Goal: Information Seeking & Learning: Learn about a topic

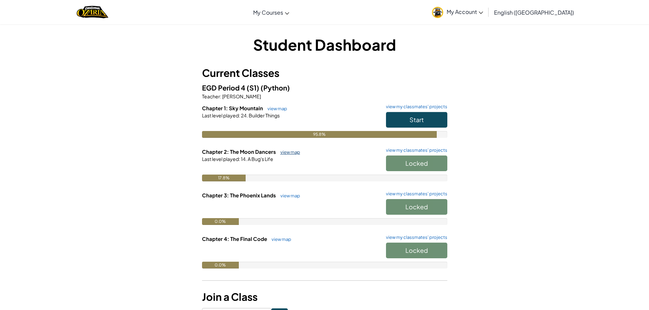
click at [284, 151] on link "view map" at bounding box center [288, 152] width 23 height 5
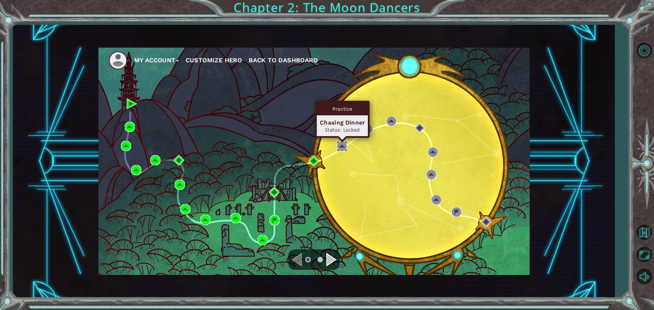
click at [344, 146] on img at bounding box center [342, 146] width 10 height 10
click at [344, 147] on img at bounding box center [342, 146] width 10 height 10
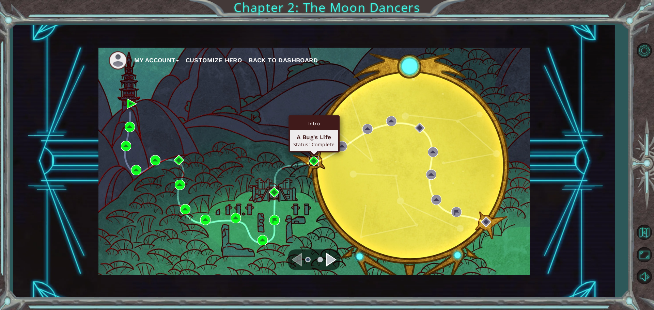
click at [311, 160] on img at bounding box center [314, 161] width 10 height 10
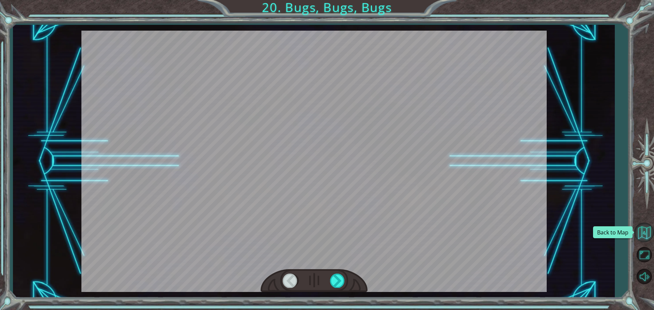
click at [648, 241] on button "Back to Map" at bounding box center [644, 233] width 20 height 20
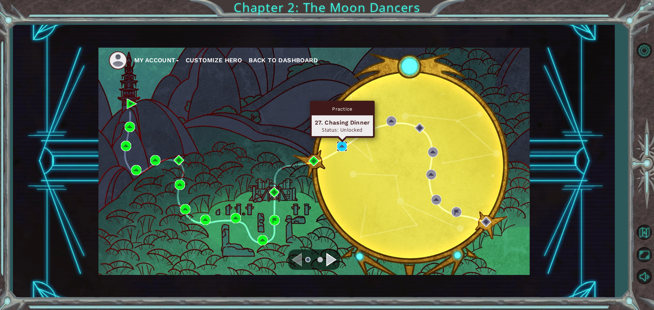
click at [338, 145] on img at bounding box center [342, 146] width 10 height 10
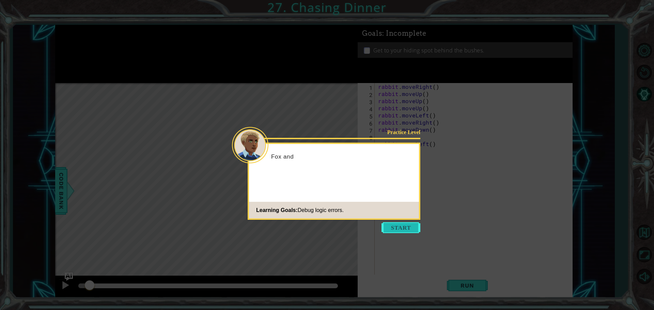
click at [404, 228] on button "Start" at bounding box center [400, 227] width 39 height 11
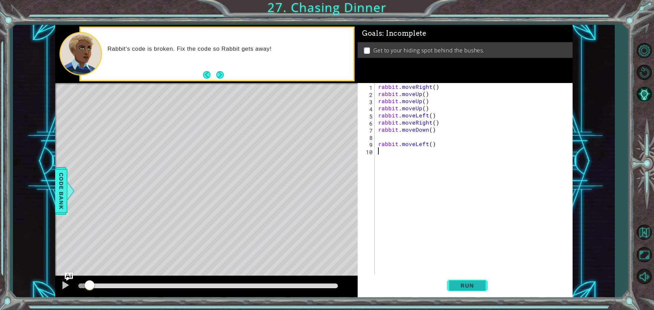
click at [456, 286] on span "Run" at bounding box center [467, 285] width 27 height 7
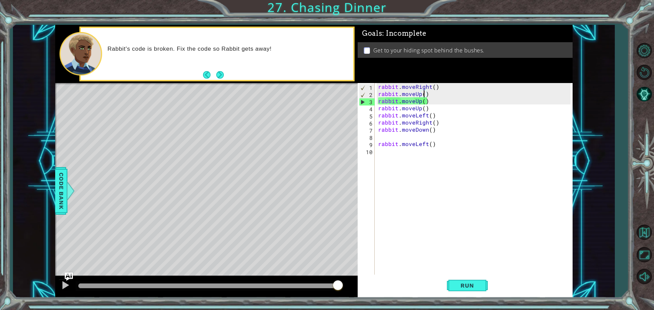
click at [423, 93] on div "rabbit . moveRight ( ) rabbit . moveUp ( ) rabbit . moveUp ( ) rabbit . moveUp …" at bounding box center [475, 186] width 197 height 207
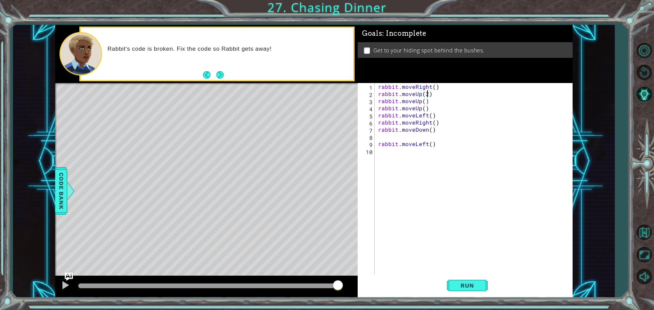
scroll to position [0, 3]
drag, startPoint x: 430, startPoint y: 109, endPoint x: 378, endPoint y: 110, distance: 51.8
click at [378, 110] on div "rabbit . moveRight ( ) rabbit . moveUp ( 2 ) rabbit . moveUp ( ) rabbit . moveU…" at bounding box center [475, 186] width 197 height 207
type textarea "rabbit.moveUp()"
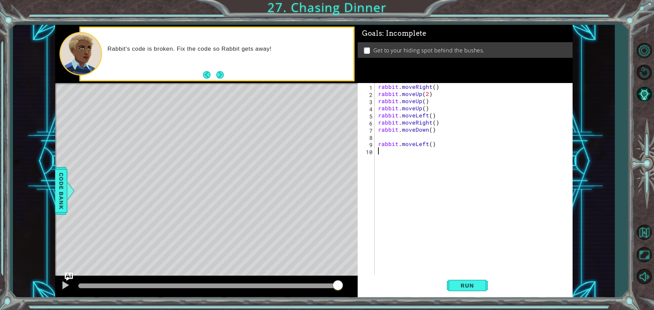
click at [429, 199] on div "rabbit . moveRight ( ) rabbit . moveUp ( 2 ) rabbit . moveUp ( ) rabbit . moveU…" at bounding box center [475, 186] width 197 height 207
click at [465, 288] on span "Run" at bounding box center [467, 285] width 27 height 7
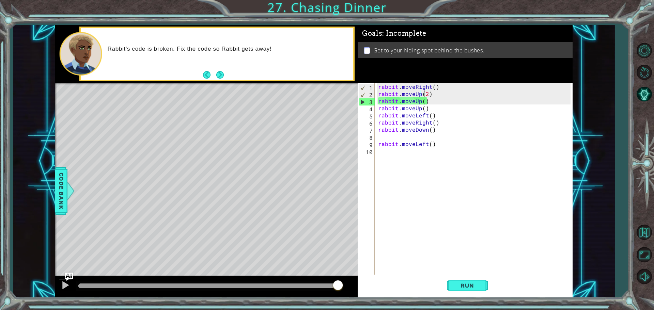
click at [425, 93] on div "rabbit . moveRight ( ) rabbit . moveUp ( 2 ) rabbit . moveUp ( ) rabbit . moveU…" at bounding box center [475, 186] width 197 height 207
click at [427, 95] on div "rabbit . moveRight ( ) rabbit . moveUp ( 2 ) rabbit . moveUp ( ) rabbit . moveU…" at bounding box center [475, 186] width 197 height 207
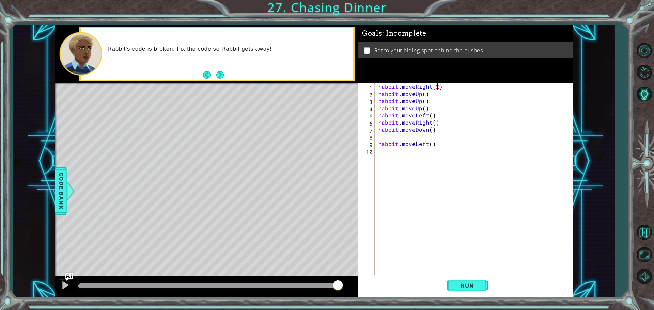
scroll to position [0, 3]
click at [467, 284] on span "Run" at bounding box center [467, 285] width 27 height 7
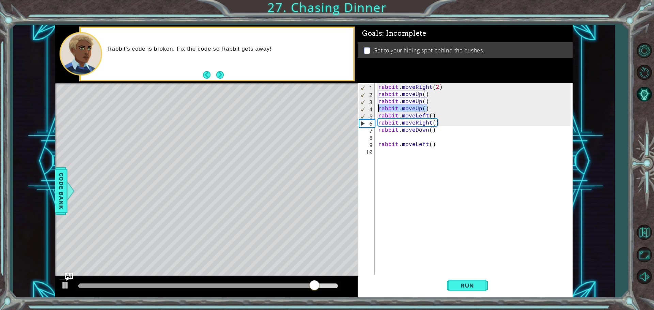
drag, startPoint x: 430, startPoint y: 109, endPoint x: 378, endPoint y: 108, distance: 51.4
click at [378, 108] on div "rabbit . moveRight ( 2 ) rabbit . moveUp ( ) rabbit . moveUp ( ) rabbit . moveU…" at bounding box center [475, 186] width 197 height 207
type textarea "rabbit.moveUp()"
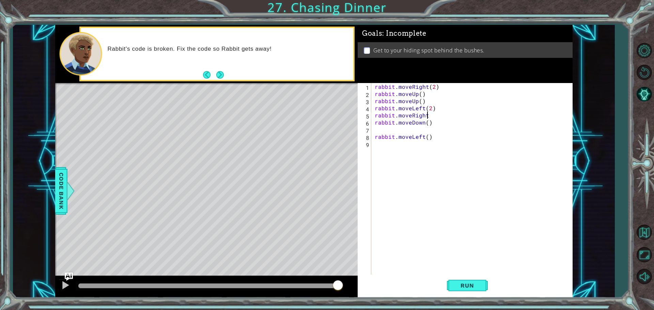
scroll to position [0, 1]
type textarea "rabbit"
type textarea "rabbit.moveLeft(2)"
click at [469, 286] on span "Run" at bounding box center [467, 285] width 27 height 7
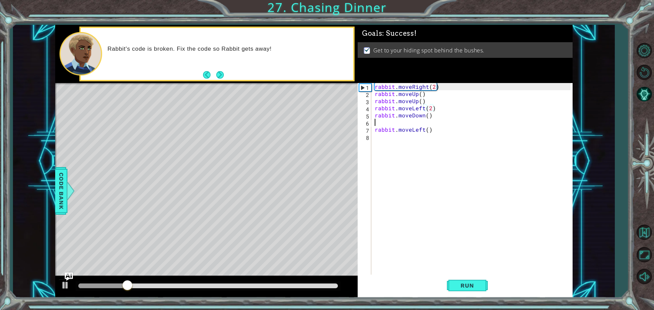
click at [419, 121] on div "rabbit . moveRight ( 2 ) rabbit . moveUp ( ) rabbit . moveUp ( ) rabbit . moveL…" at bounding box center [473, 186] width 201 height 207
type textarea "rabbit.moveDown()"
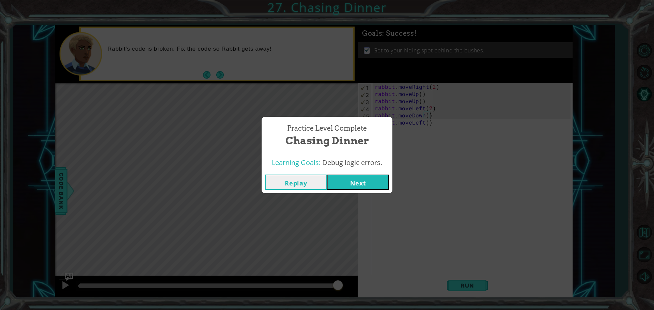
click at [361, 184] on button "Next" at bounding box center [358, 182] width 62 height 15
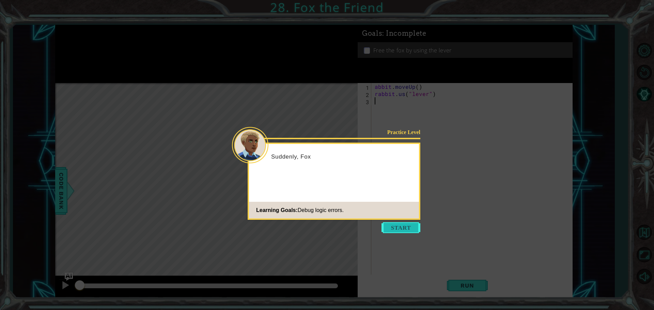
click at [404, 224] on button "Start" at bounding box center [400, 227] width 39 height 11
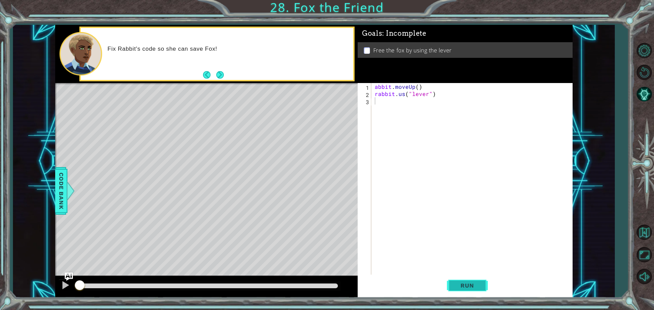
click at [461, 290] on button "Run" at bounding box center [467, 285] width 41 height 21
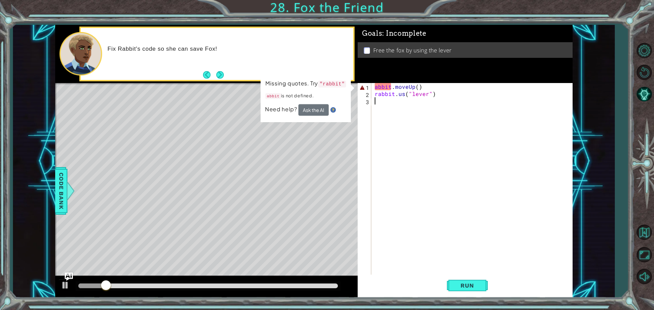
click at [374, 86] on div "abbit . moveUp ( ) rabbit . us ( "lever" )" at bounding box center [473, 186] width 201 height 207
type textarea "rabbit.moveUp()"
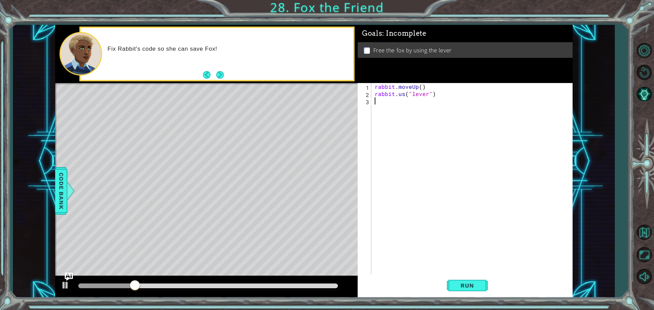
click at [432, 182] on div "rabbit . moveUp ( ) rabbit . us ( "lever" )" at bounding box center [473, 186] width 201 height 207
click at [462, 286] on span "Run" at bounding box center [467, 285] width 27 height 7
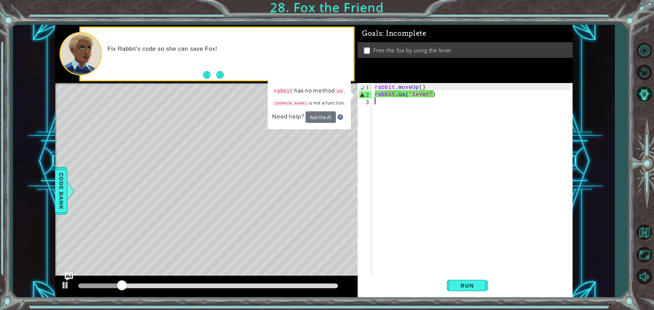
click at [403, 93] on div "rabbit . moveUp ( ) rabbit . us ( "lever" )" at bounding box center [473, 186] width 201 height 207
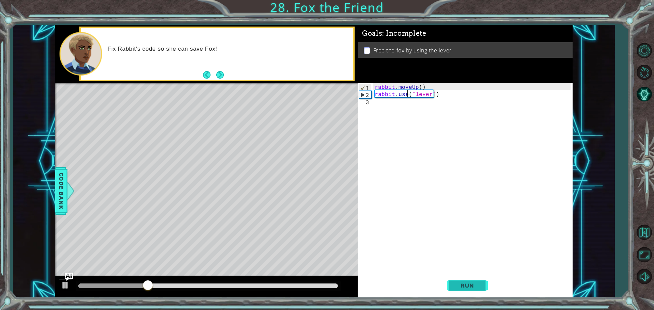
type textarea "rabbit.use("lever")"
click at [471, 289] on span "Run" at bounding box center [467, 285] width 27 height 7
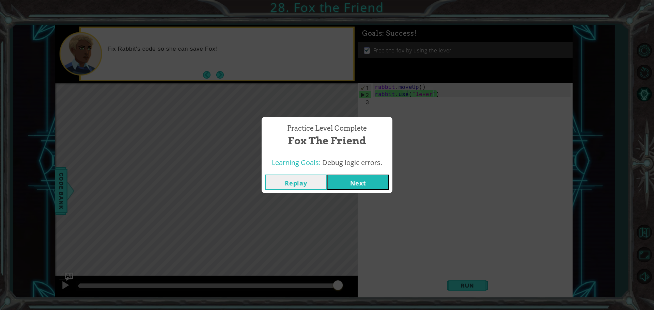
click at [377, 178] on button "Next" at bounding box center [358, 182] width 62 height 15
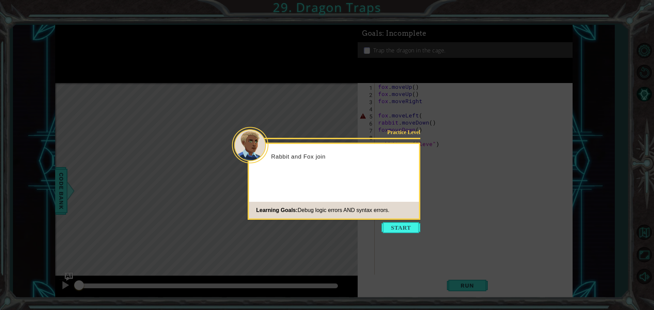
click at [399, 227] on button "Start" at bounding box center [400, 227] width 39 height 11
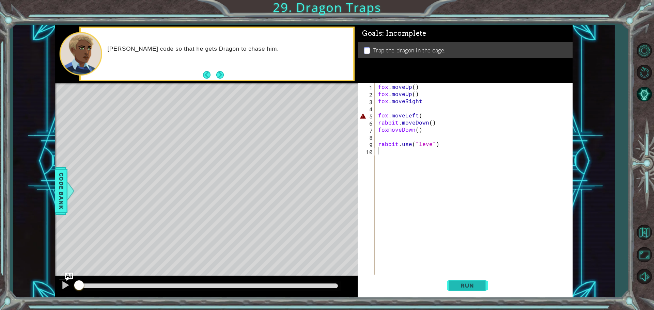
click at [467, 292] on button "Run" at bounding box center [467, 285] width 41 height 21
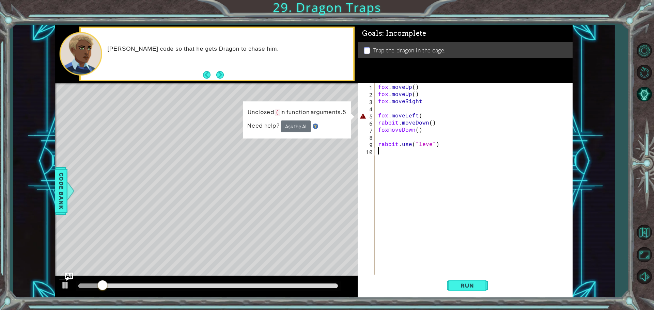
click at [421, 114] on div "fox . moveUp ( ) fox . moveUp ( ) fox . moveRight fox . moveLeft ( rabbit . mov…" at bounding box center [475, 186] width 197 height 207
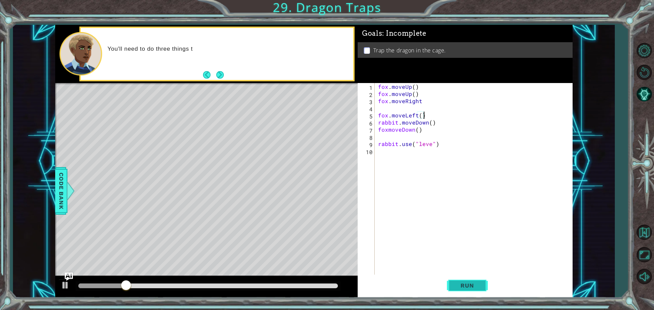
click at [454, 282] on span "Run" at bounding box center [467, 285] width 27 height 7
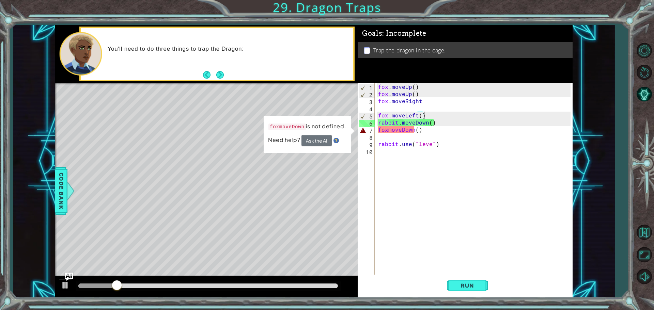
click at [388, 132] on div "fox . moveUp ( ) fox . moveUp ( ) fox . moveRight fox . moveLeft ( ) rabbit . m…" at bounding box center [475, 186] width 197 height 207
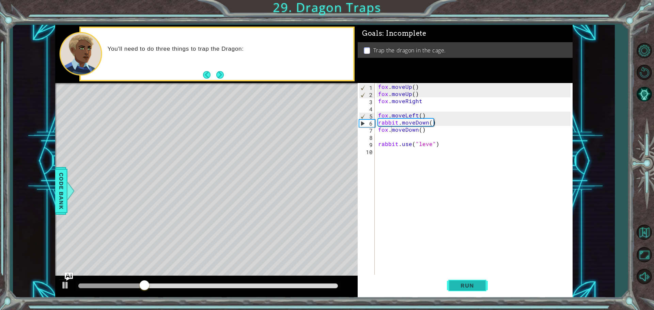
click at [458, 282] on span "Run" at bounding box center [467, 285] width 27 height 7
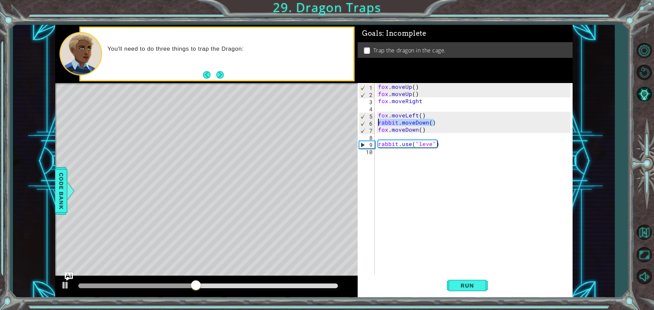
drag, startPoint x: 436, startPoint y: 123, endPoint x: 376, endPoint y: 123, distance: 60.0
click at [376, 123] on div "fox.moveDown() 1 2 3 4 5 6 7 8 9 10 fox . moveUp ( ) fox . moveUp ( ) fox . mov…" at bounding box center [464, 179] width 213 height 193
type textarea "rabbit.moveDown()"
click at [442, 156] on div "fox . moveUp ( ) fox . moveUp ( ) fox . moveRight fox . moveLeft ( ) rabbit . m…" at bounding box center [475, 186] width 197 height 207
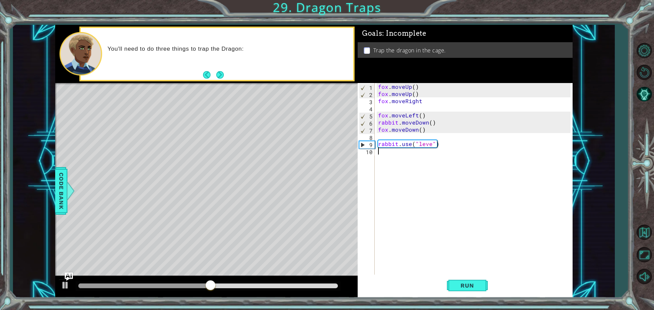
click at [442, 136] on div "fox . moveUp ( ) fox . moveUp ( ) fox . moveRight fox . moveLeft ( ) rabbit . m…" at bounding box center [475, 186] width 197 height 207
click at [437, 121] on div "fox . moveUp ( ) fox . moveUp ( ) fox . moveRight fox . moveLeft ( ) rabbit . m…" at bounding box center [475, 186] width 197 height 207
type textarea "rabbit.moveDown()"
drag, startPoint x: 438, startPoint y: 121, endPoint x: 378, endPoint y: 125, distance: 59.4
click at [378, 125] on div "fox . moveUp ( ) fox . moveUp ( ) fox . moveRight fox . moveLeft ( ) rabbit . m…" at bounding box center [475, 186] width 197 height 207
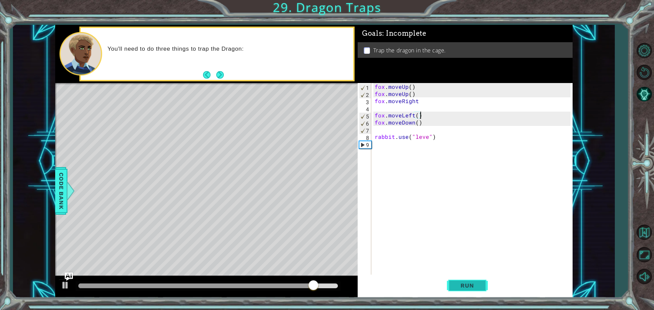
click at [479, 287] on span "Run" at bounding box center [467, 285] width 27 height 7
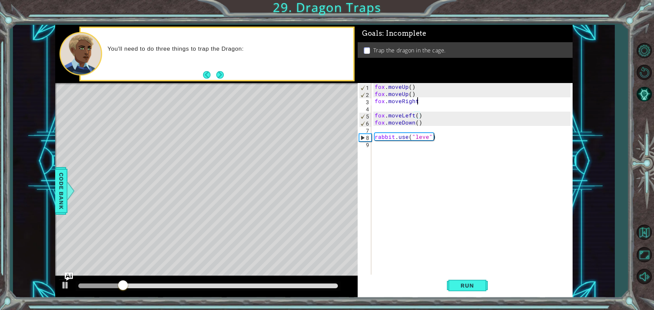
click at [420, 101] on div "fox . moveUp ( ) fox . moveUp ( ) fox . moveRight fox . moveLeft ( ) fox . move…" at bounding box center [473, 186] width 201 height 207
type textarea "fox.moveRight()"
click at [470, 287] on span "Run" at bounding box center [467, 285] width 27 height 7
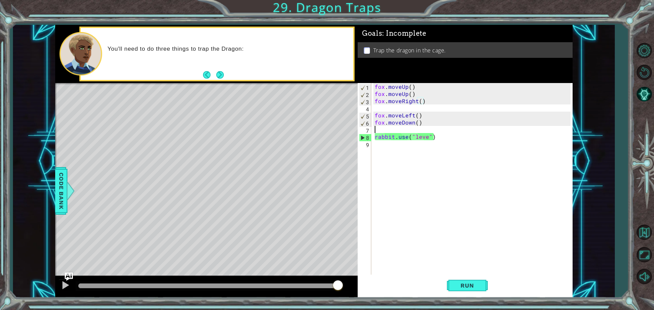
click at [428, 130] on div "fox . moveUp ( ) fox . moveUp ( ) fox . moveRight ( ) fox . moveLeft ( ) fox . …" at bounding box center [473, 186] width 201 height 207
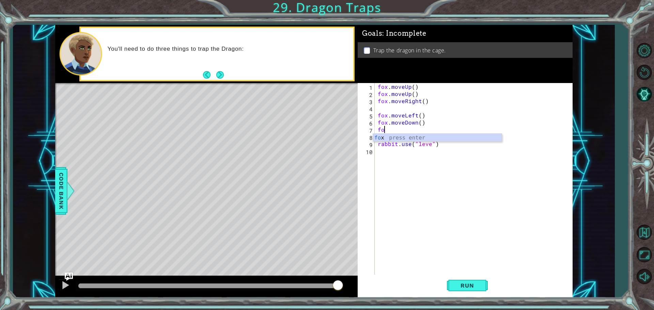
scroll to position [0, 0]
type textarea "f"
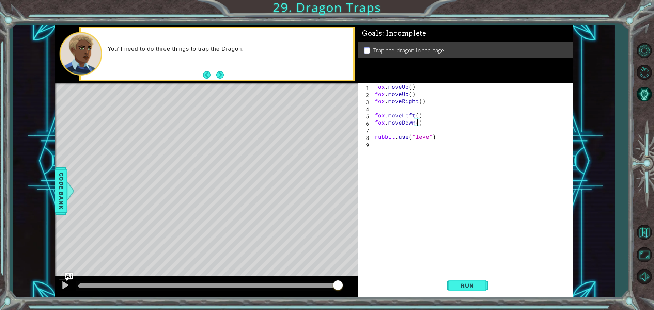
scroll to position [0, 3]
click at [469, 290] on button "Run" at bounding box center [467, 285] width 41 height 21
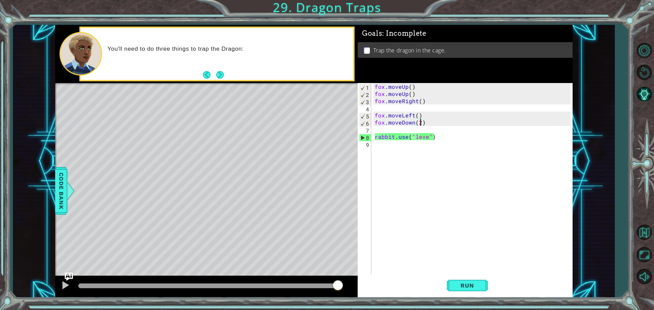
click at [426, 140] on div "fox . moveUp ( ) fox . moveUp ( ) fox . moveRight ( ) fox . moveLeft ( ) fox . …" at bounding box center [473, 186] width 201 height 207
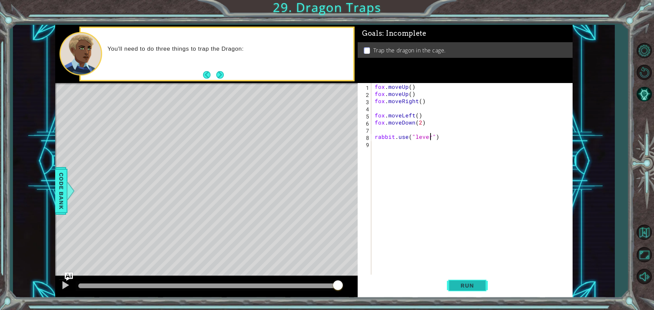
type textarea "rabbit.use("lever")"
click at [472, 293] on button "Run" at bounding box center [467, 285] width 41 height 21
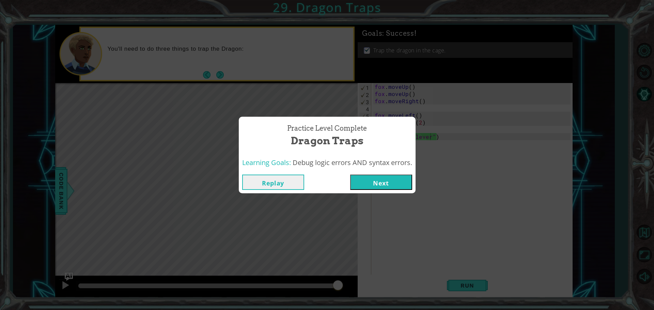
click at [372, 187] on button "Next" at bounding box center [381, 182] width 62 height 15
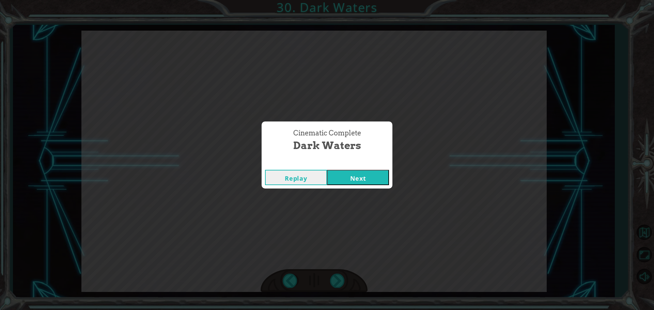
click at [360, 183] on button "Next" at bounding box center [358, 177] width 62 height 15
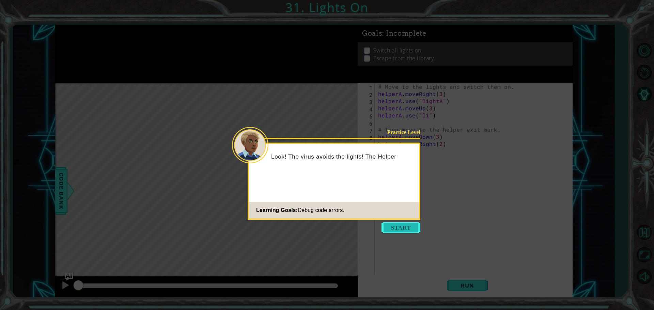
click at [399, 233] on button "Start" at bounding box center [400, 227] width 39 height 11
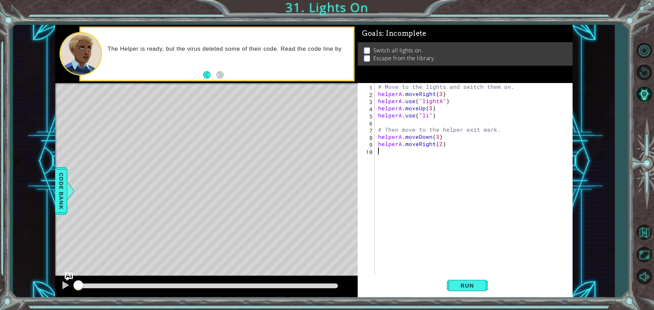
click at [400, 94] on div "# Move to the lights and switch them on. helperA . moveRight ( 3 ) helperA . us…" at bounding box center [475, 186] width 197 height 207
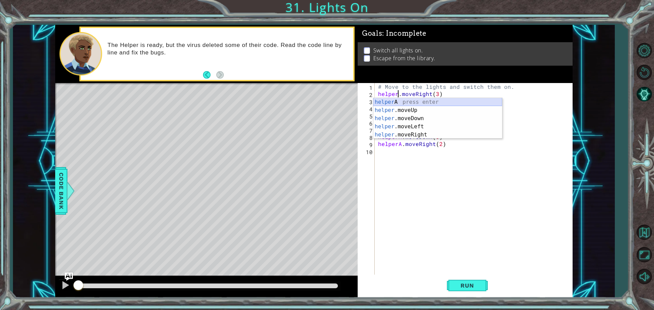
click at [410, 103] on div "helper A press enter helper .moveUp press enter helper .moveDown press enter he…" at bounding box center [437, 126] width 129 height 57
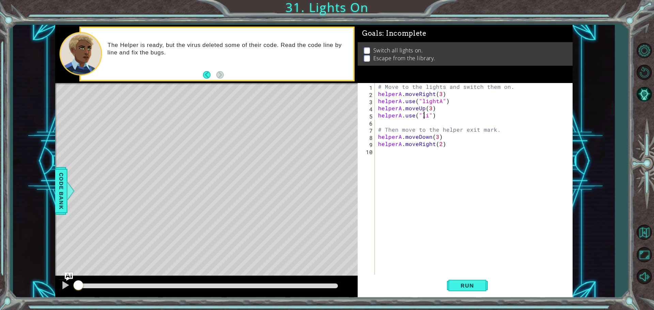
click at [425, 117] on div "# Move to the lights and switch them on. helperA . moveRight ( 3 ) helperA . us…" at bounding box center [475, 186] width 197 height 207
click at [427, 117] on div "# Move to the lights and switch them on. helperA . moveRight ( 3 ) helperA . us…" at bounding box center [475, 186] width 197 height 207
click at [473, 288] on span "Run" at bounding box center [467, 285] width 27 height 7
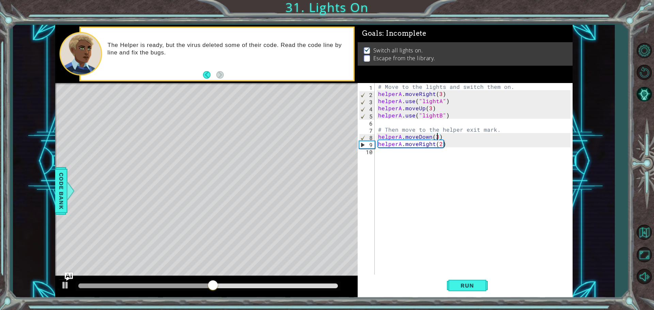
click at [437, 139] on div "# Move to the lights and switch them on. helperA . moveRight ( 3 ) helperA . us…" at bounding box center [475, 186] width 197 height 207
type textarea "helperA.moveDown()"
click at [467, 288] on span "Run" at bounding box center [467, 285] width 27 height 7
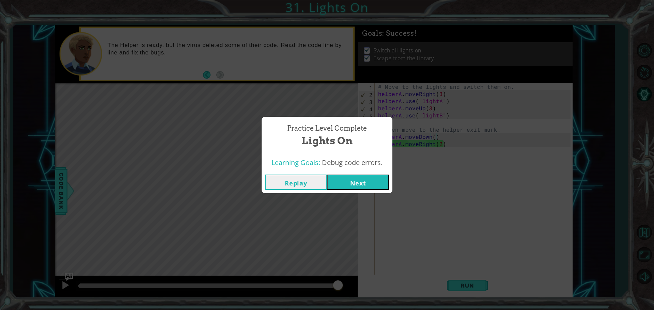
click at [348, 185] on button "Next" at bounding box center [358, 182] width 62 height 15
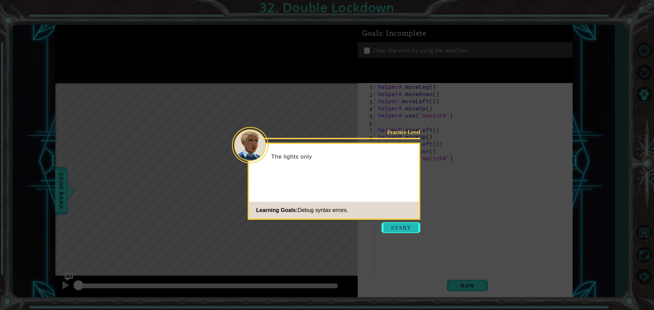
click at [397, 223] on button "Start" at bounding box center [400, 227] width 39 height 11
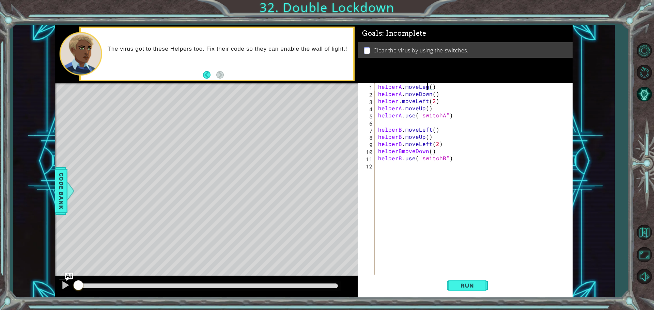
click at [427, 87] on div "helperA . moveLeg ( ) helperA . moveDown ( ) helper . moveLeft ( 2 ) helperA . …" at bounding box center [475, 186] width 197 height 207
click at [474, 285] on span "Run" at bounding box center [467, 285] width 27 height 7
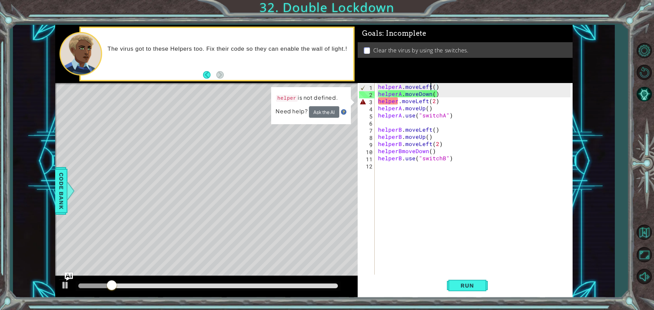
click at [397, 102] on div "helperA . moveLeft ( ) helperA . moveDown ( ) helper . moveLeft ( 2 ) helperA .…" at bounding box center [475, 186] width 197 height 207
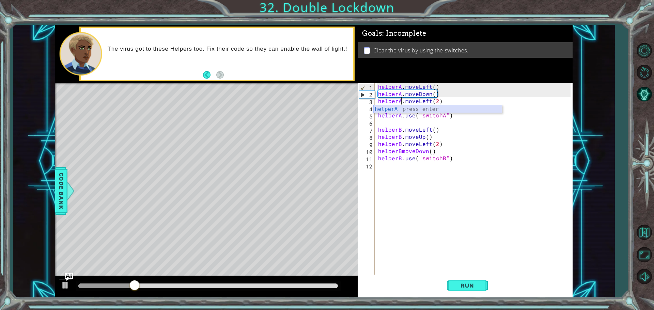
click at [406, 111] on div "helperA press enter" at bounding box center [437, 117] width 129 height 25
click at [461, 280] on button "Run" at bounding box center [467, 285] width 41 height 21
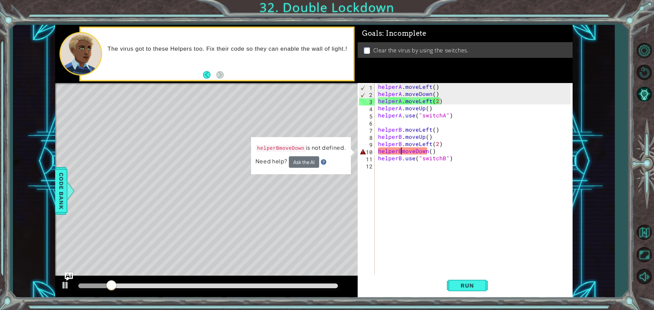
click at [401, 152] on div "helperA . moveLeft ( ) helperA . moveDown ( ) helperA . moveLeft ( 2 ) helperA …" at bounding box center [475, 186] width 197 height 207
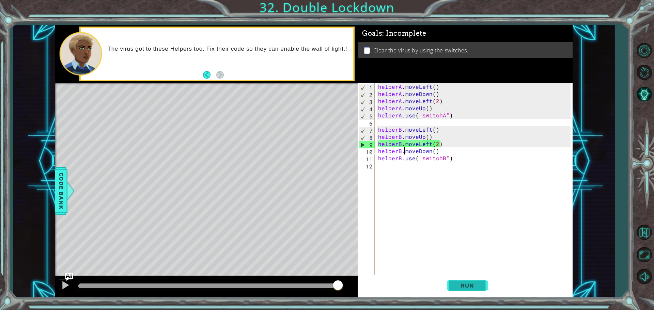
type textarea "helperB.moveDown()"
click at [476, 290] on button "Run" at bounding box center [467, 285] width 41 height 21
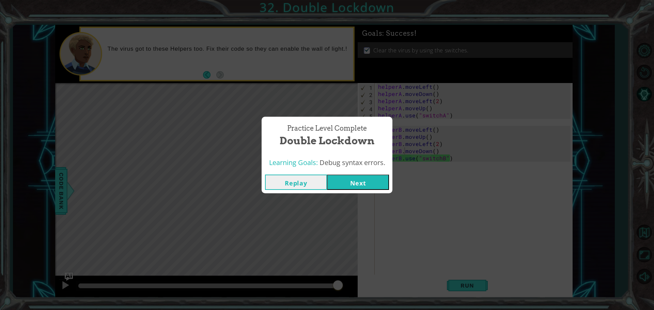
click at [342, 181] on button "Next" at bounding box center [358, 182] width 62 height 15
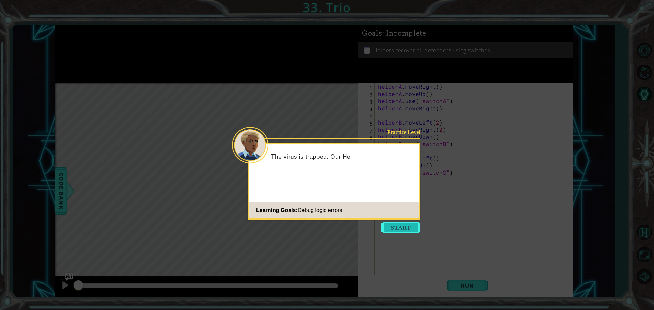
click at [398, 229] on button "Start" at bounding box center [400, 227] width 39 height 11
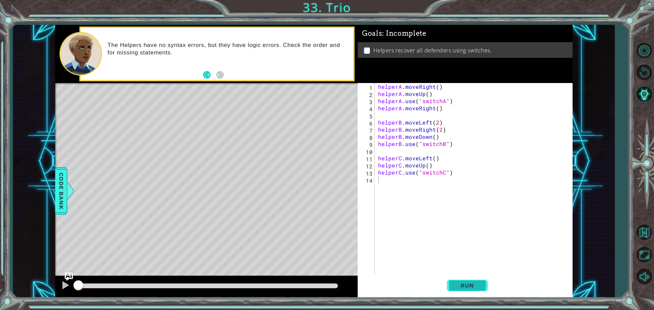
click at [451, 287] on button "Run" at bounding box center [467, 285] width 41 height 21
drag, startPoint x: 126, startPoint y: 288, endPoint x: 23, endPoint y: 277, distance: 103.8
click at [23, 277] on div "1 ההההההההההההההההההההההההההההההההההההההההההההההההההההההההההההההההההההההההההההה…" at bounding box center [314, 161] width 602 height 273
click at [63, 286] on div at bounding box center [65, 285] width 9 height 9
drag, startPoint x: 87, startPoint y: 288, endPoint x: 69, endPoint y: 287, distance: 17.8
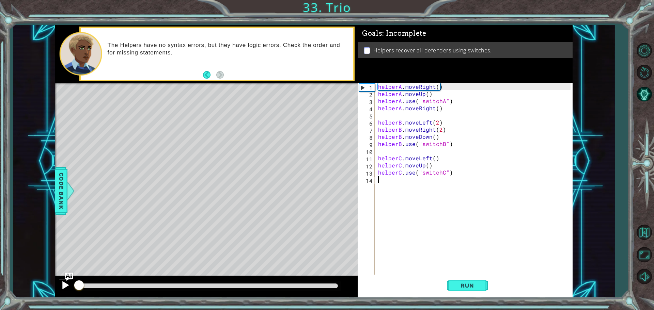
click at [69, 287] on div at bounding box center [206, 287] width 302 height 22
drag, startPoint x: 444, startPoint y: 109, endPoint x: 376, endPoint y: 110, distance: 68.1
click at [376, 110] on div "1 2 3 4 5 6 7 8 9 10 11 12 13 14 helperA . moveRight ( ) helperA . moveUp ( ) h…" at bounding box center [464, 179] width 213 height 193
drag, startPoint x: 452, startPoint y: 102, endPoint x: 377, endPoint y: 101, distance: 74.6
click at [377, 101] on div "helperA . moveRight ( ) helperA . moveUp ( ) helperA . use ( "switchA" ) helper…" at bounding box center [475, 186] width 197 height 207
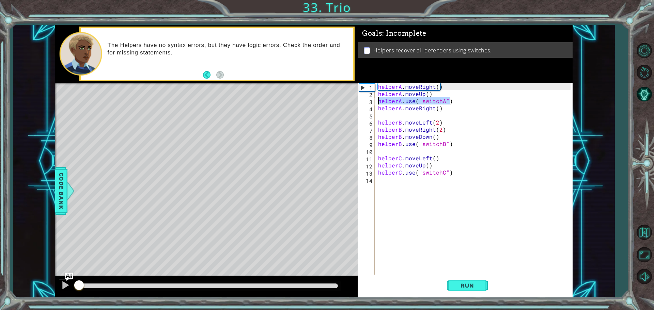
click at [381, 108] on div "helperA . moveRight ( ) helperA . moveUp ( ) helperA . use ( "switchA" ) helper…" at bounding box center [475, 186] width 197 height 207
click at [387, 109] on div "helperA . moveRight ( ) helperA . moveUp ( ) helperA . use ( "switchA" ) helper…" at bounding box center [474, 179] width 194 height 193
click at [371, 110] on body "1 ההההההההההההההההההההההההההההההההההההההההההההההההההההההההההההההההההההההההההההה…" at bounding box center [327, 155] width 654 height 310
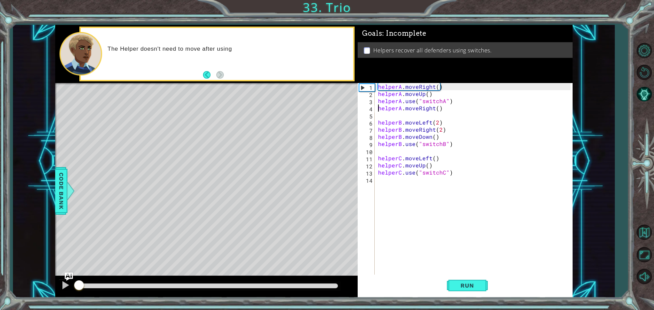
click at [431, 97] on div "helperA . moveRight ( ) helperA . moveUp ( ) helperA . use ( "switchA" ) helper…" at bounding box center [475, 186] width 197 height 207
type textarea "helperA.moveUp()"
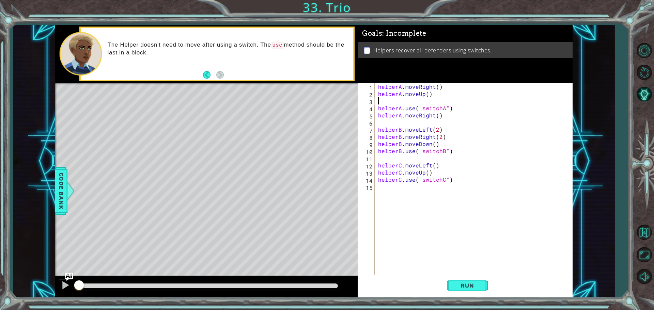
paste textarea "helperA.use("switchA")"
type textarea "helperA.moveRight()"
drag, startPoint x: 443, startPoint y: 116, endPoint x: 378, endPoint y: 116, distance: 65.1
click at [378, 116] on div "helperA . moveRight ( ) helperA . moveUp ( ) helperA . use ( "switchA" ) helper…" at bounding box center [475, 186] width 197 height 207
type textarea "helperA.use("switchA")"
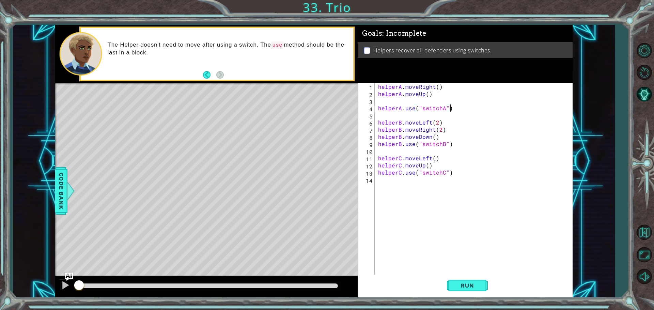
click at [416, 100] on div "helperA . moveRight ( ) helperA . moveUp ( ) helperA . use ( "switchA" ) helper…" at bounding box center [475, 186] width 197 height 207
paste textarea "helperA.moveRight()"
drag, startPoint x: 448, startPoint y: 129, endPoint x: 377, endPoint y: 132, distance: 70.6
click at [377, 132] on div "helperA . moveRight ( ) helperA . moveUp ( ) helperA . moveRight ( ) helperA . …" at bounding box center [475, 186] width 197 height 207
type textarea "helperB.moveRight(2)"
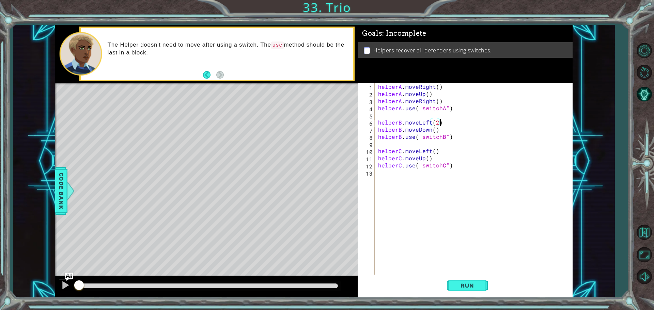
click at [438, 131] on div "helperA . moveRight ( ) helperA . moveUp ( ) helperA . moveRight ( ) helperA . …" at bounding box center [475, 186] width 197 height 207
type textarea "helperB.moveDown()"
paste textarea "helperB.moveRight(2)"
click at [433, 166] on div "helperA . moveRight ( ) helperA . moveUp ( ) helperA . moveRight ( ) helperA . …" at bounding box center [475, 186] width 197 height 207
type textarea "helperC.moveUp()"
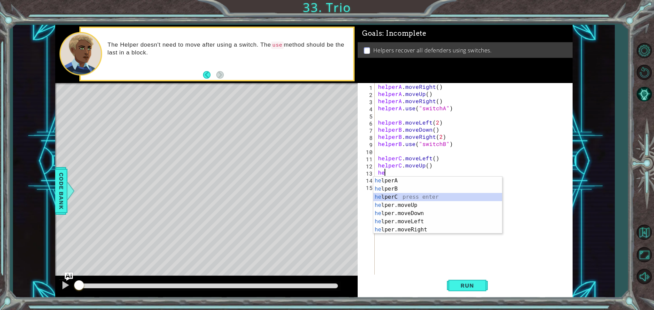
click at [432, 198] on div "he lperA press enter he lperB press enter he lperC press enter he lper.moveUp p…" at bounding box center [437, 214] width 129 height 74
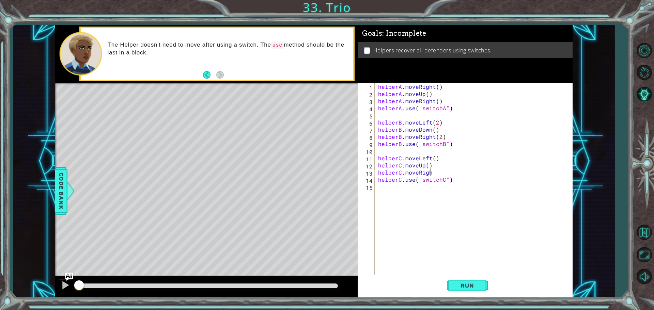
scroll to position [0, 3]
click at [470, 284] on span "Run" at bounding box center [467, 285] width 27 height 7
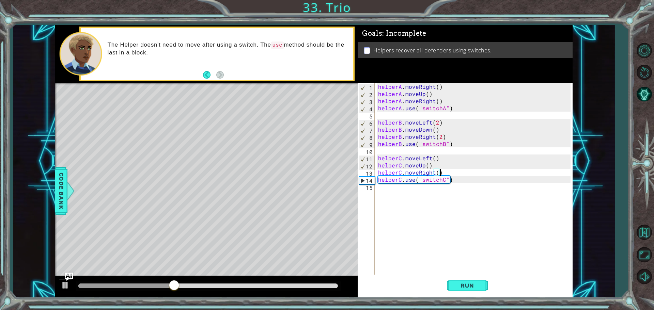
scroll to position [0, 3]
type textarea "helperC.moveRight()"
click at [450, 285] on button "Run" at bounding box center [467, 285] width 41 height 21
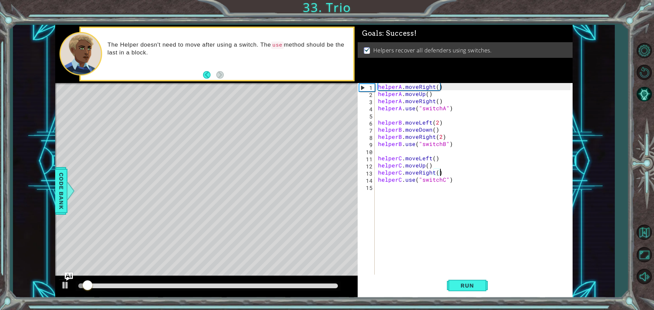
click at [260, 287] on div at bounding box center [208, 286] width 260 height 5
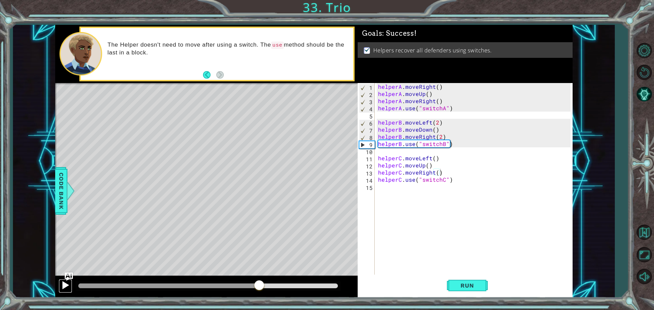
click at [62, 287] on div at bounding box center [65, 285] width 9 height 9
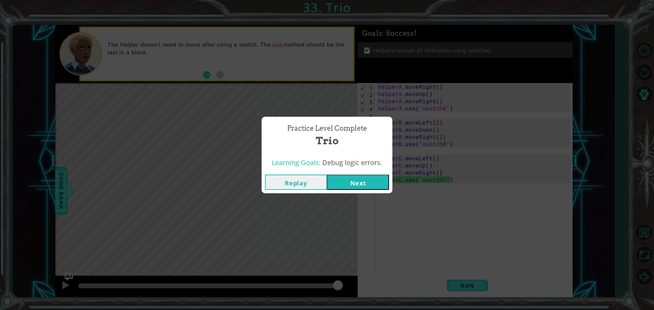
click at [354, 185] on button "Next" at bounding box center [358, 182] width 62 height 15
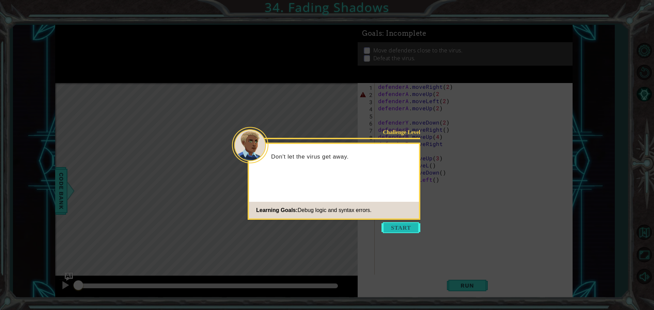
click at [401, 232] on button "Start" at bounding box center [400, 227] width 39 height 11
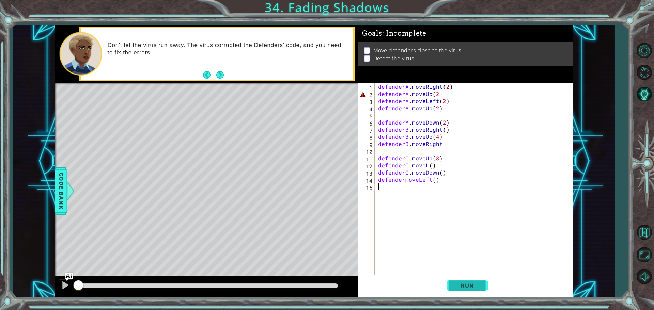
click at [452, 282] on button "Run" at bounding box center [467, 285] width 41 height 21
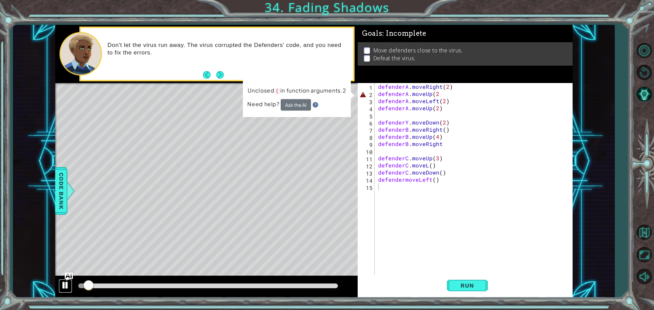
click at [67, 285] on div at bounding box center [65, 285] width 9 height 9
click at [447, 96] on div "defenderA . moveRight ( 2 ) defenderA . moveUp ( 2 defenderA . moveLeft ( 2 ) d…" at bounding box center [475, 186] width 197 height 207
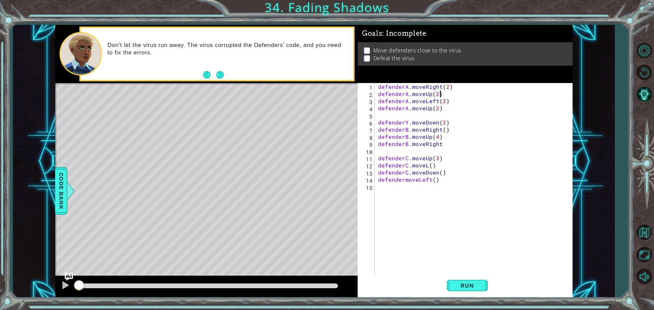
drag, startPoint x: 85, startPoint y: 284, endPoint x: 79, endPoint y: 285, distance: 5.6
click at [79, 285] on div at bounding box center [79, 286] width 12 height 12
click at [436, 110] on div "defenderA . moveRight ( 2 ) defenderA . moveUp ( 2 ) defenderA . moveLeft ( 2 )…" at bounding box center [475, 186] width 197 height 207
click at [407, 122] on div "defenderA . moveRight ( 2 ) defenderA . moveUp ( 2 ) defenderA . moveLeft ( 2 )…" at bounding box center [475, 186] width 197 height 207
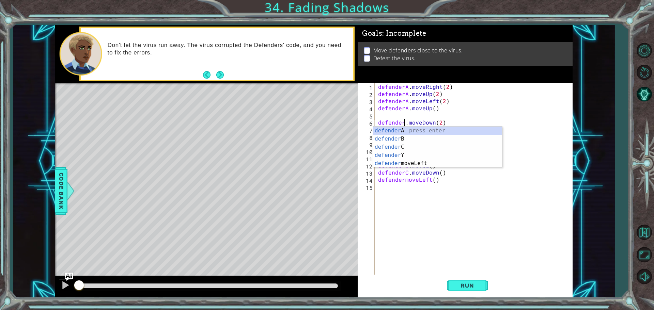
type textarea "defenderB.moveDown(2)"
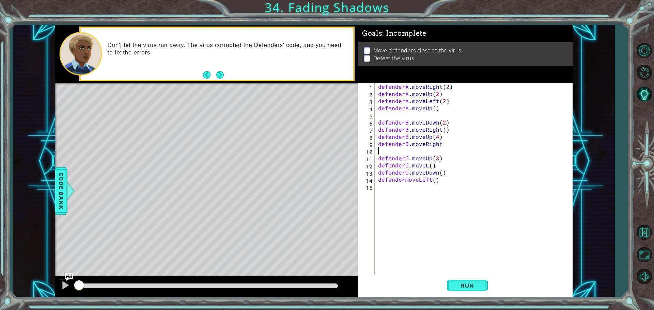
click at [474, 153] on div "defenderA . moveRight ( 2 ) defenderA . moveUp ( 2 ) defenderA . moveLeft ( 2 )…" at bounding box center [475, 186] width 197 height 207
click at [447, 142] on div "defenderA . moveRight ( 2 ) defenderA . moveUp ( 2 ) defenderA . moveLeft ( 2 )…" at bounding box center [475, 186] width 197 height 207
click at [426, 167] on div "defenderA . moveRight ( 2 ) defenderA . moveUp ( 2 ) defenderA . moveLeft ( 2 )…" at bounding box center [475, 186] width 197 height 207
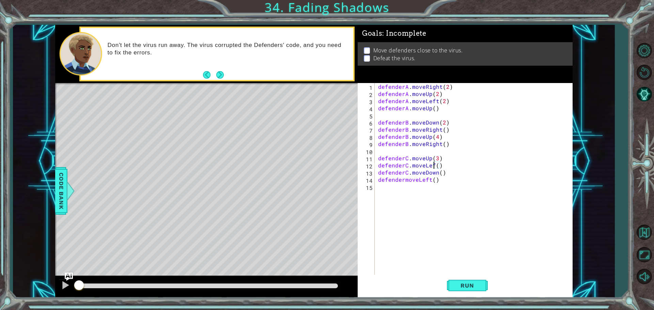
scroll to position [0, 3]
click at [404, 181] on div "defenderA . moveRight ( 2 ) defenderA . moveUp ( 2 ) defenderA . moveLeft ( 2 )…" at bounding box center [475, 186] width 197 height 207
type textarea "defender.moveLeft()"
type textarea "defenderC.moveLeft()"
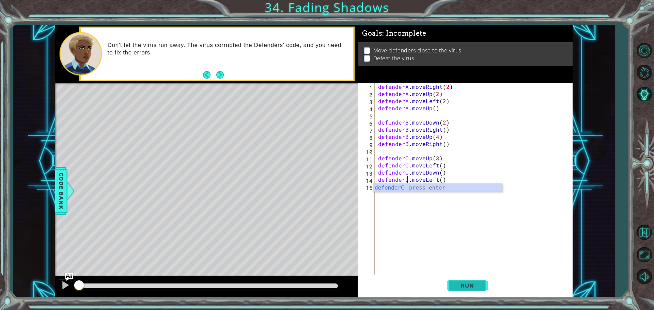
click at [470, 287] on span "Run" at bounding box center [467, 285] width 27 height 7
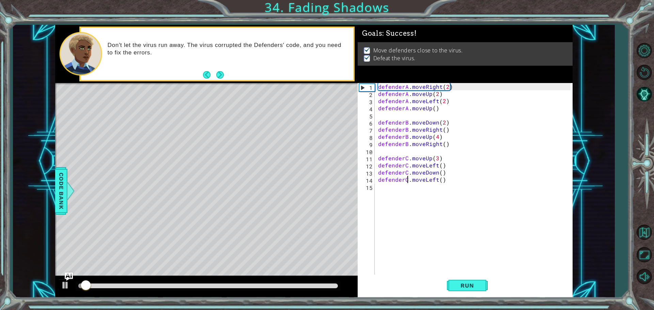
click at [234, 284] on div at bounding box center [208, 286] width 260 height 5
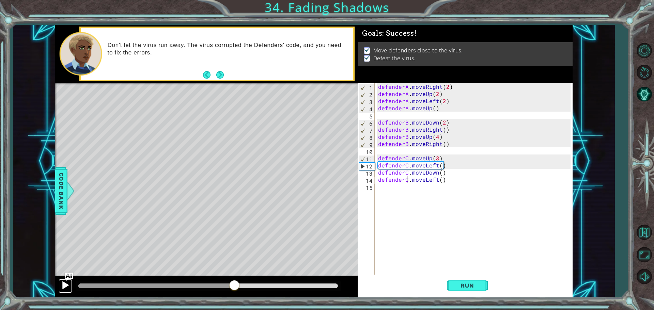
click at [66, 291] on button at bounding box center [66, 286] width 14 height 14
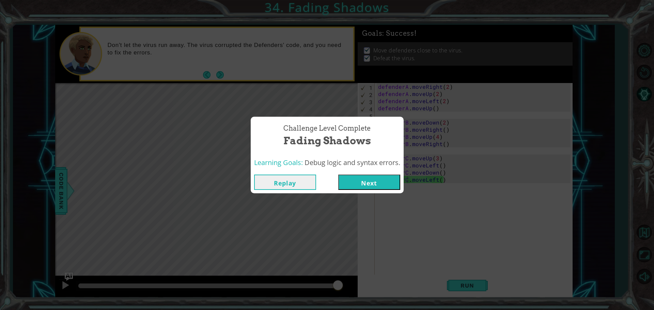
click at [363, 183] on button "Next" at bounding box center [369, 182] width 62 height 15
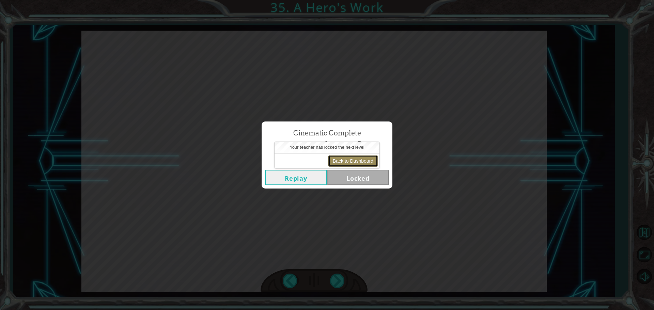
click at [364, 159] on button "Back to Dashboard" at bounding box center [352, 161] width 49 height 12
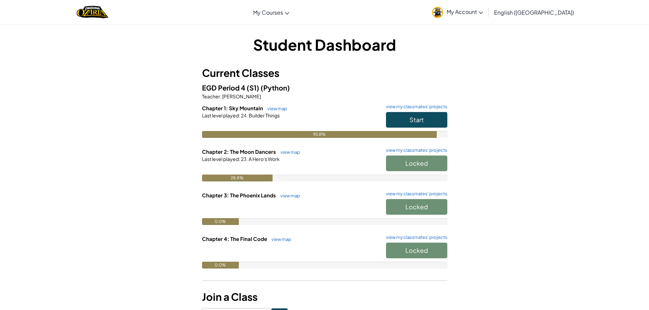
click at [286, 149] on h6 "Chapter 2: The Moon Dancers view map view my classmates' projects" at bounding box center [324, 151] width 245 height 7
click at [287, 153] on link "view map" at bounding box center [288, 152] width 23 height 5
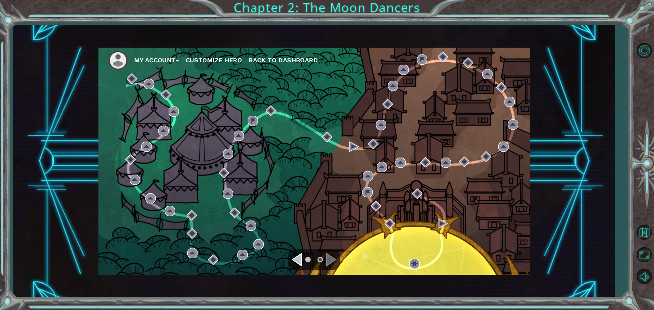
click at [297, 261] on div "Navigate to the previous page" at bounding box center [297, 260] width 10 height 14
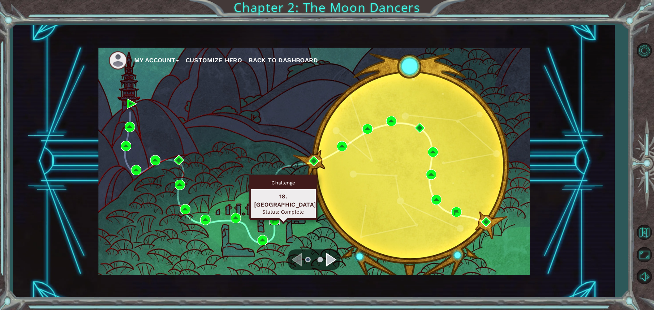
click at [274, 220] on img at bounding box center [274, 220] width 10 height 10
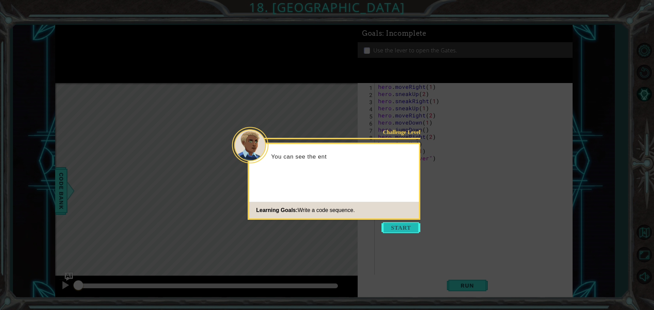
click at [405, 227] on button "Start" at bounding box center [400, 227] width 39 height 11
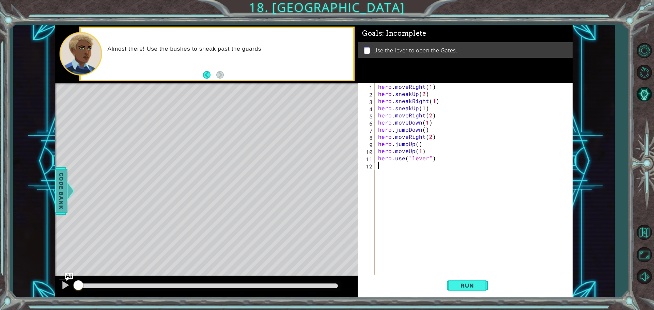
click at [64, 180] on span "Code Bank" at bounding box center [61, 191] width 11 height 42
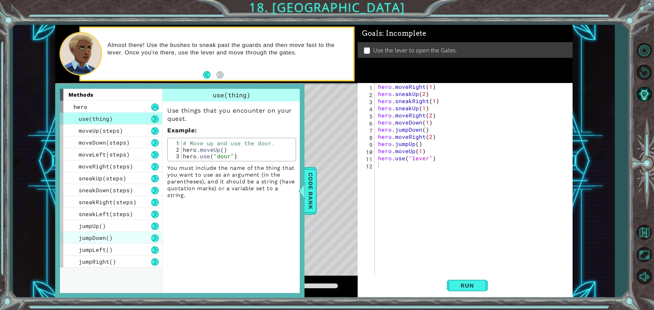
click at [108, 243] on div "jumpDown()" at bounding box center [111, 238] width 102 height 12
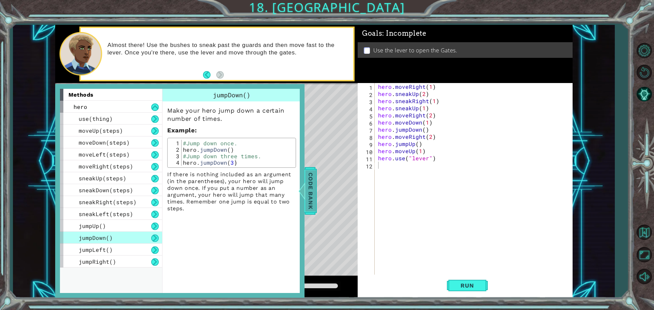
click at [309, 187] on span "Code Bank" at bounding box center [310, 191] width 11 height 42
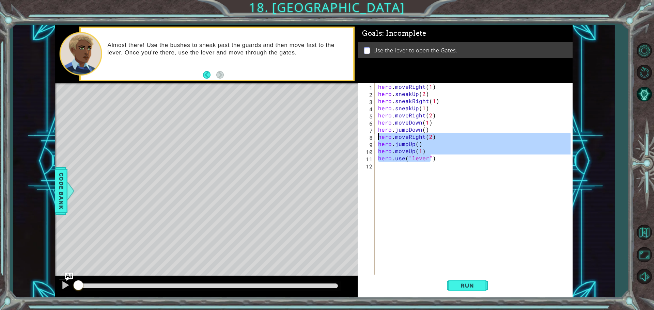
drag, startPoint x: 430, startPoint y: 160, endPoint x: 379, endPoint y: 137, distance: 55.8
click at [379, 137] on div "hero . moveRight ( 1 ) hero . sneakUp ( 2 ) hero . sneakRight ( 1 ) hero . snea…" at bounding box center [475, 186] width 197 height 207
type textarea ")"
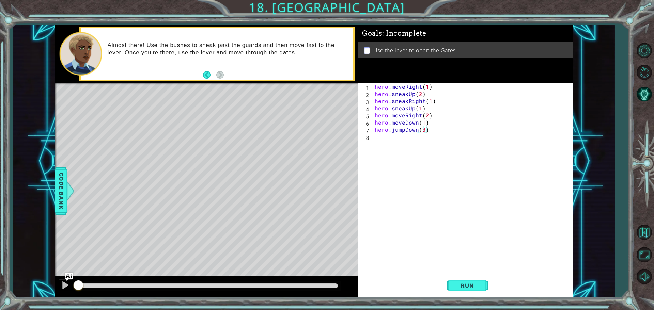
scroll to position [0, 3]
type textarea "hero.jumpDown()"
click at [433, 156] on div "hero . moveRight ( 1 ) hero . sneakUp ( 2 ) hero . sneakRight ( 1 ) hero . snea…" at bounding box center [475, 186] width 198 height 207
click at [417, 146] on div "hero . moveRight ( 1 ) hero . sneakUp ( 2 ) hero . sneakRight ( 1 ) hero . snea…" at bounding box center [475, 186] width 198 height 207
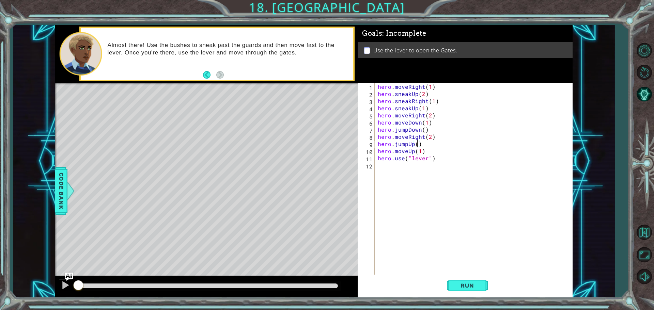
scroll to position [0, 2]
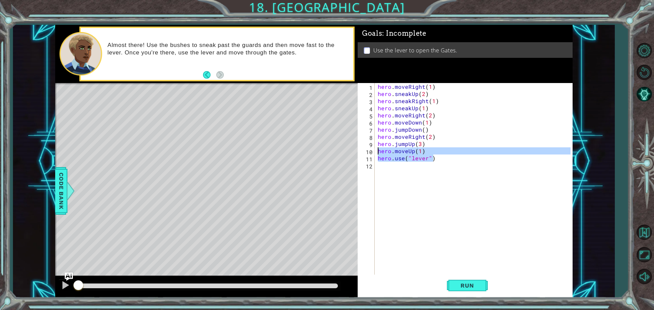
drag, startPoint x: 439, startPoint y: 160, endPoint x: 378, endPoint y: 151, distance: 61.9
click at [378, 151] on div "hero . moveRight ( 1 ) hero . sneakUp ( 2 ) hero . sneakRight ( 1 ) hero . snea…" at bounding box center [475, 186] width 198 height 207
type textarea "hero.moveUp(1) hero.use("lever")"
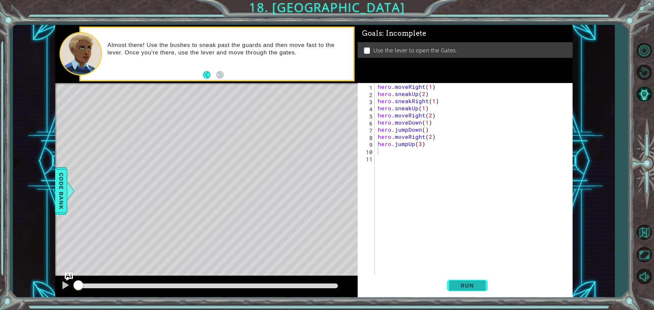
click at [480, 289] on span "Run" at bounding box center [467, 285] width 27 height 7
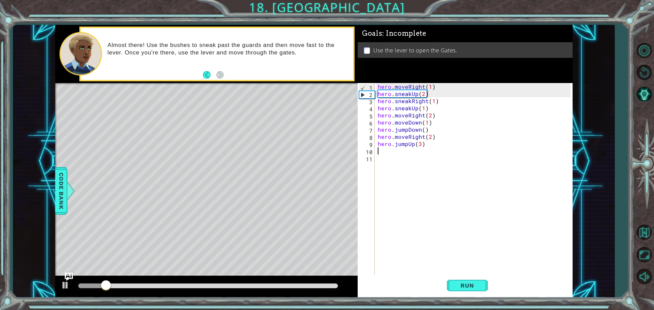
click at [261, 284] on div at bounding box center [208, 286] width 260 height 5
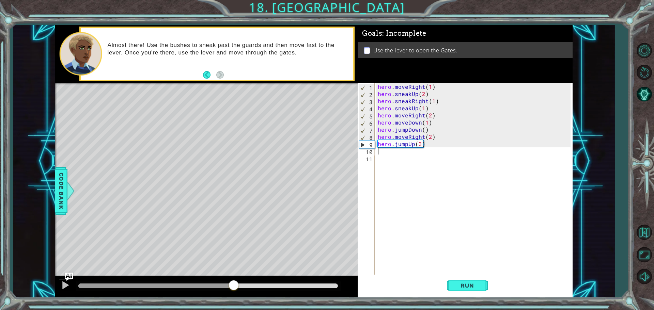
click at [234, 286] on div at bounding box center [155, 286] width 155 height 5
click at [67, 285] on div at bounding box center [65, 285] width 9 height 9
click at [224, 289] on div at bounding box center [208, 287] width 265 height 10
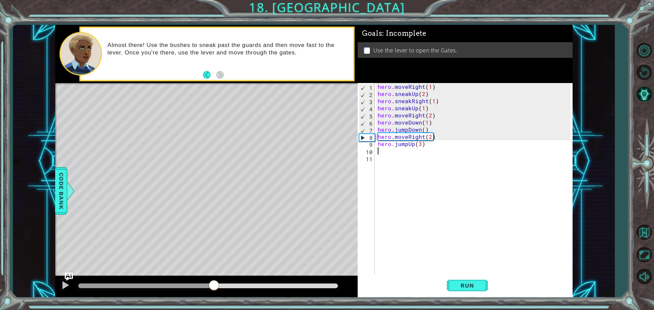
click at [214, 288] on div at bounding box center [146, 286] width 136 height 5
click at [461, 285] on span "Run" at bounding box center [467, 285] width 27 height 7
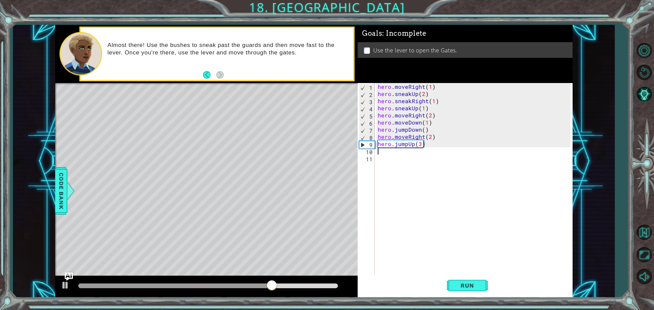
click at [421, 142] on div "hero . moveRight ( 1 ) hero . sneakUp ( 2 ) hero . sneakRight ( 1 ) hero . snea…" at bounding box center [475, 186] width 198 height 207
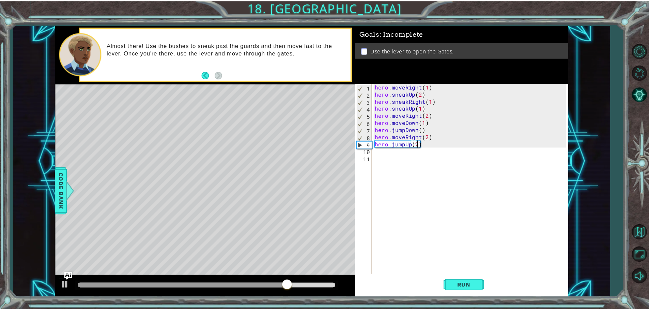
scroll to position [0, 2]
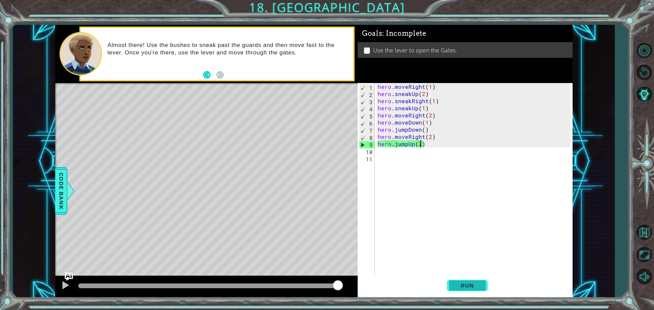
type textarea "hero.jumpUp(2)"
click at [455, 285] on span "Run" at bounding box center [467, 285] width 27 height 7
click at [65, 284] on div at bounding box center [65, 285] width 9 height 9
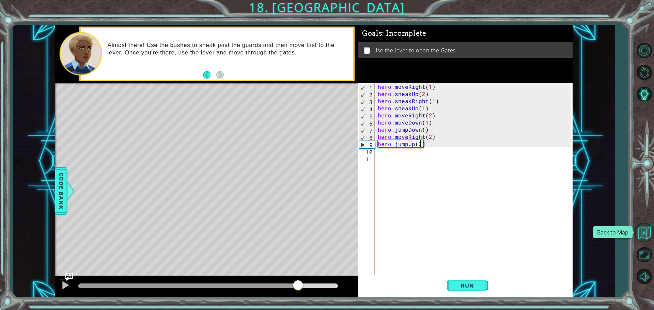
click at [651, 227] on button "Back to Map" at bounding box center [644, 233] width 20 height 20
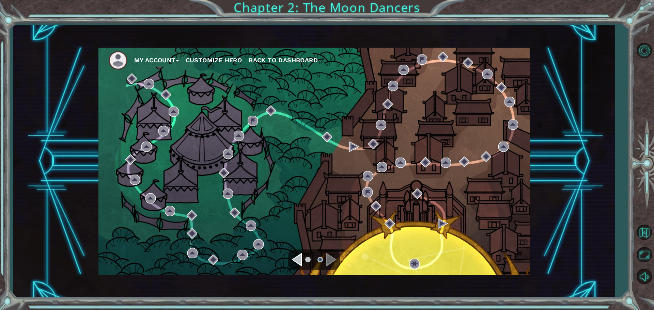
click at [300, 249] on div "My Account Customize Hero Back to Dashboard" at bounding box center [313, 162] width 431 height 228
click at [304, 258] on ul at bounding box center [314, 260] width 25 height 14
click at [302, 259] on ul at bounding box center [314, 260] width 25 height 14
click at [300, 259] on div "Navigate to the previous page" at bounding box center [297, 260] width 10 height 14
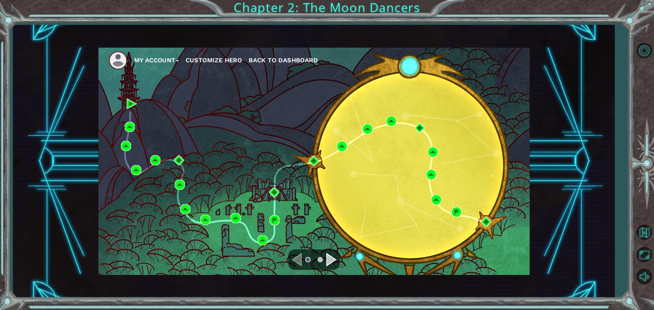
click at [330, 259] on div "Navigate to the next page" at bounding box center [331, 260] width 10 height 14
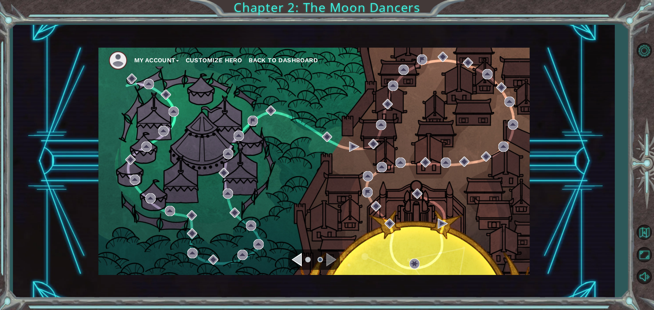
click at [297, 261] on div "Navigate to the previous page" at bounding box center [297, 260] width 10 height 14
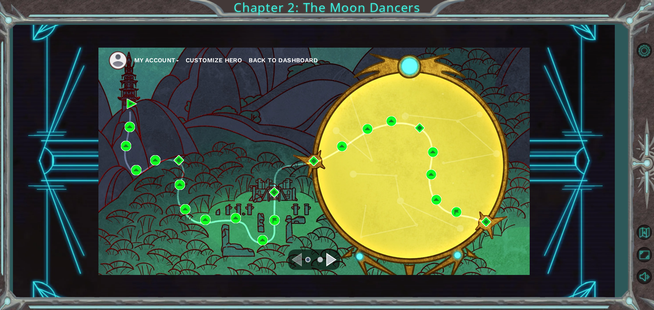
click at [333, 259] on div "Navigate to the next page" at bounding box center [331, 260] width 10 height 14
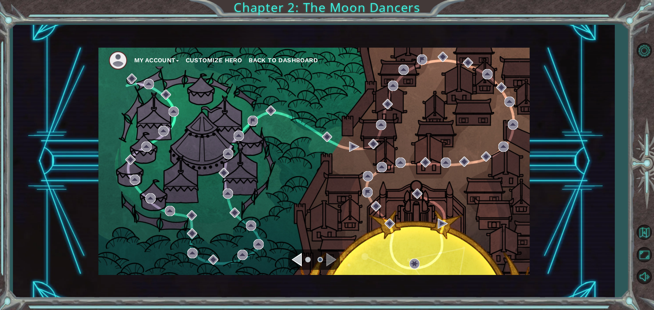
click at [283, 56] on button "Back to Dashboard" at bounding box center [283, 60] width 69 height 10
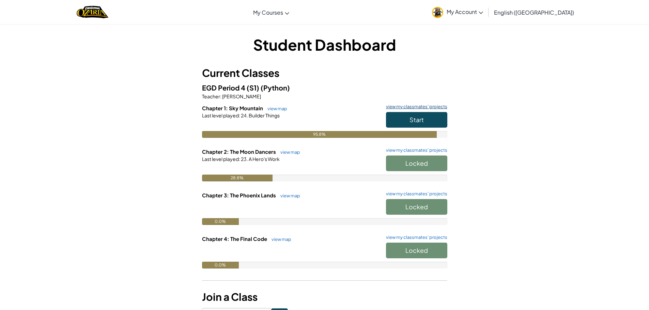
click at [414, 105] on link "view my classmates' projects" at bounding box center [415, 107] width 65 height 4
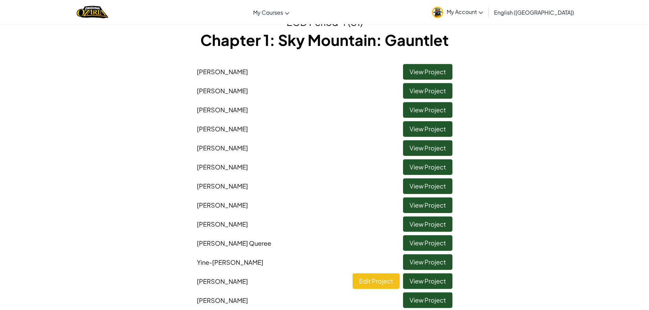
scroll to position [68, 0]
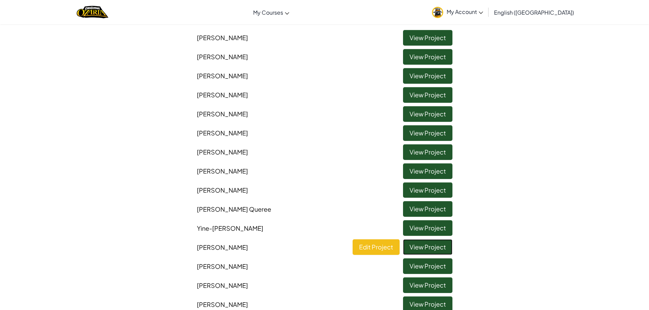
click at [411, 249] on link "View Project" at bounding box center [427, 247] width 49 height 16
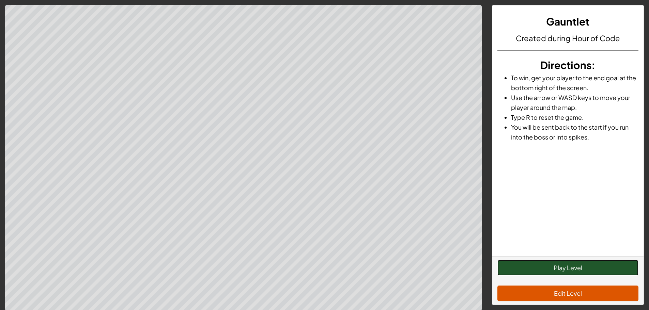
click at [572, 272] on button "Play Level" at bounding box center [567, 268] width 141 height 16
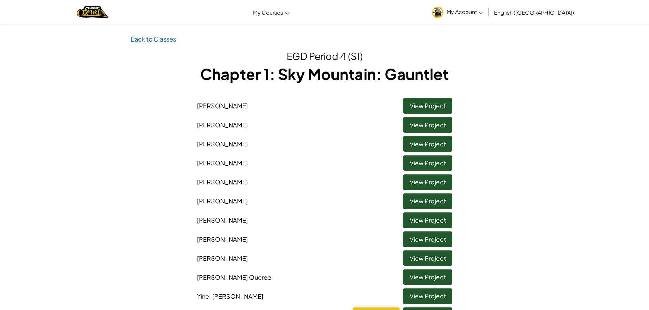
scroll to position [34, 0]
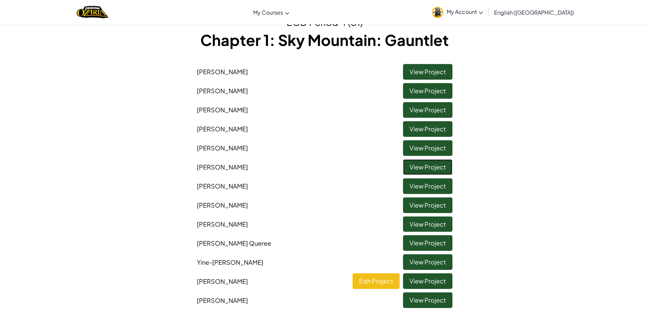
click at [413, 168] on link "View Project" at bounding box center [427, 167] width 49 height 16
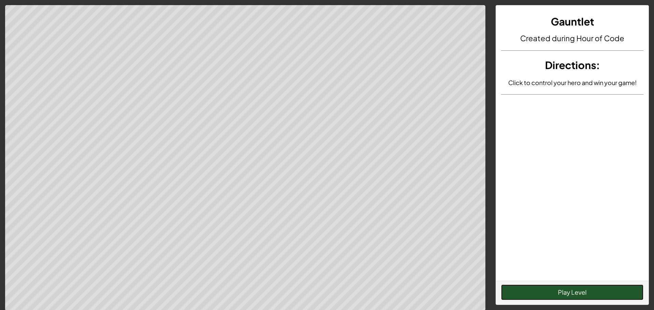
click at [574, 296] on button "Play Level" at bounding box center [572, 293] width 142 height 16
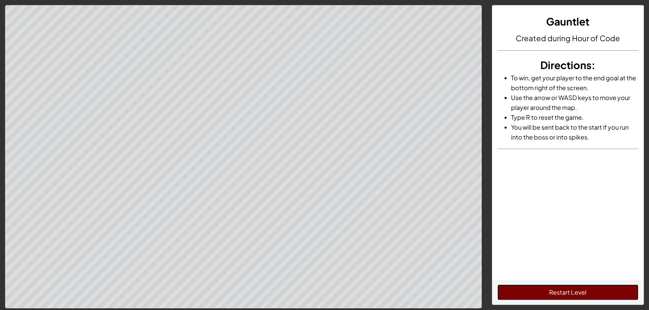
click at [574, 296] on button "Restart Level" at bounding box center [567, 293] width 141 height 16
click at [528, 294] on button "Restart Level" at bounding box center [567, 293] width 141 height 16
click at [505, 289] on button "Restart Level" at bounding box center [567, 293] width 141 height 16
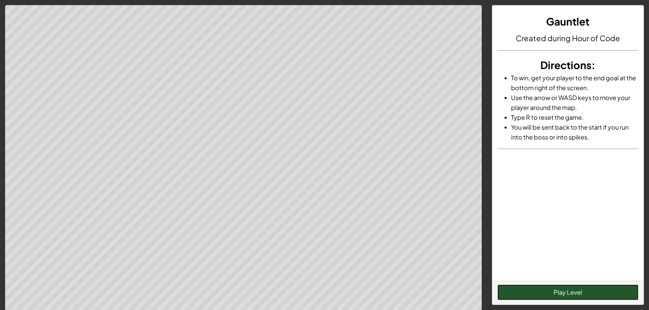
drag, startPoint x: 518, startPoint y: 207, endPoint x: 563, endPoint y: 293, distance: 96.7
click at [563, 293] on button "Play Level" at bounding box center [567, 293] width 141 height 16
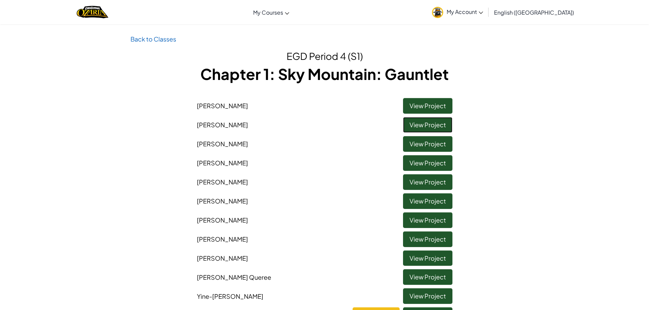
click at [415, 129] on link "View Project" at bounding box center [427, 125] width 49 height 16
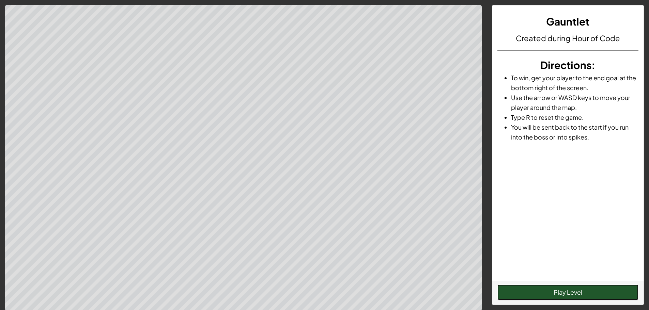
click at [574, 291] on button "Play Level" at bounding box center [567, 293] width 141 height 16
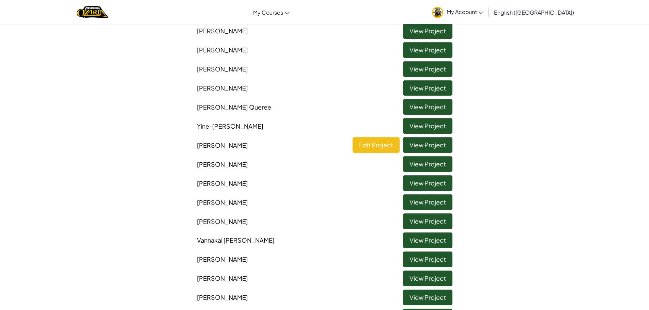
scroll to position [136, 0]
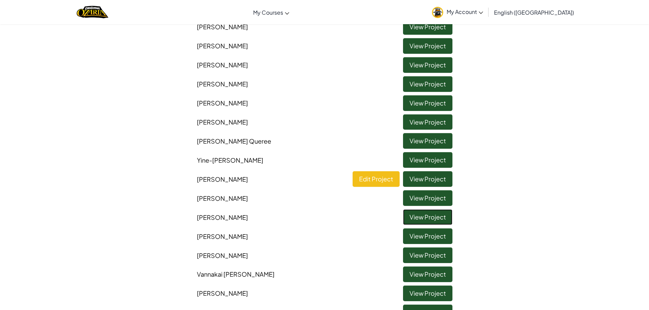
click at [412, 216] on link "View Project" at bounding box center [427, 217] width 49 height 16
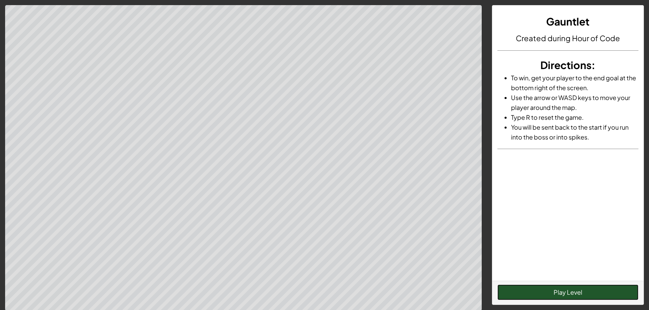
click at [566, 291] on button "Play Level" at bounding box center [567, 293] width 141 height 16
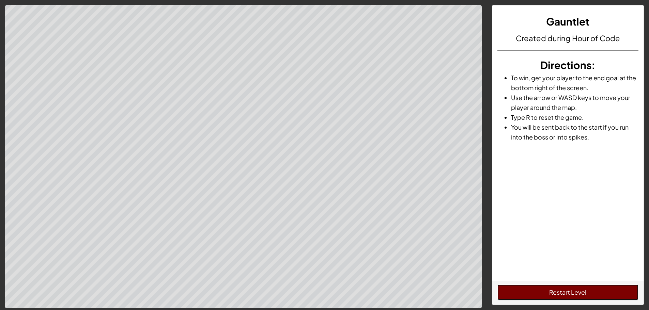
click at [554, 292] on button "Restart Level" at bounding box center [567, 293] width 141 height 16
drag, startPoint x: 554, startPoint y: 292, endPoint x: 538, endPoint y: 323, distance: 34.7
click at [538, 310] on html "Gauntlet Created during Hour of Code Directions : To win, get your player to th…" at bounding box center [324, 192] width 649 height 385
click at [631, 289] on button "Restart Level" at bounding box center [567, 293] width 141 height 16
drag, startPoint x: 597, startPoint y: 289, endPoint x: 581, endPoint y: 284, distance: 16.5
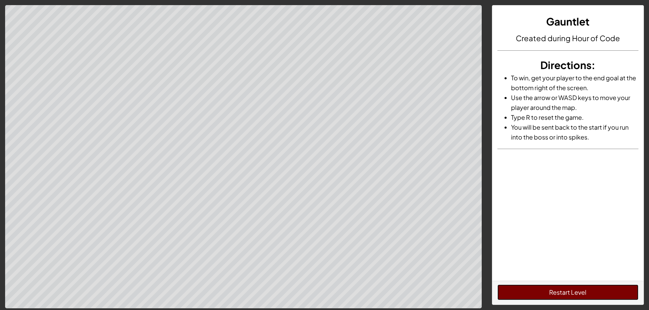
click at [591, 287] on button "Restart Level" at bounding box center [567, 293] width 141 height 16
